Goal: Information Seeking & Learning: Understand process/instructions

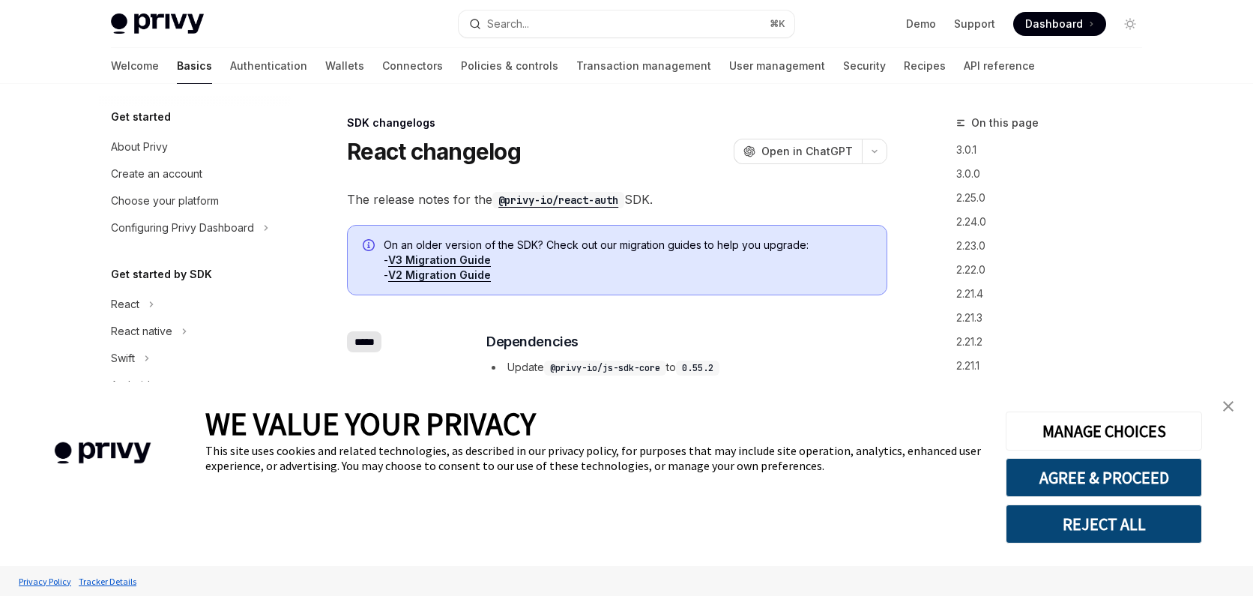
scroll to position [337, 0]
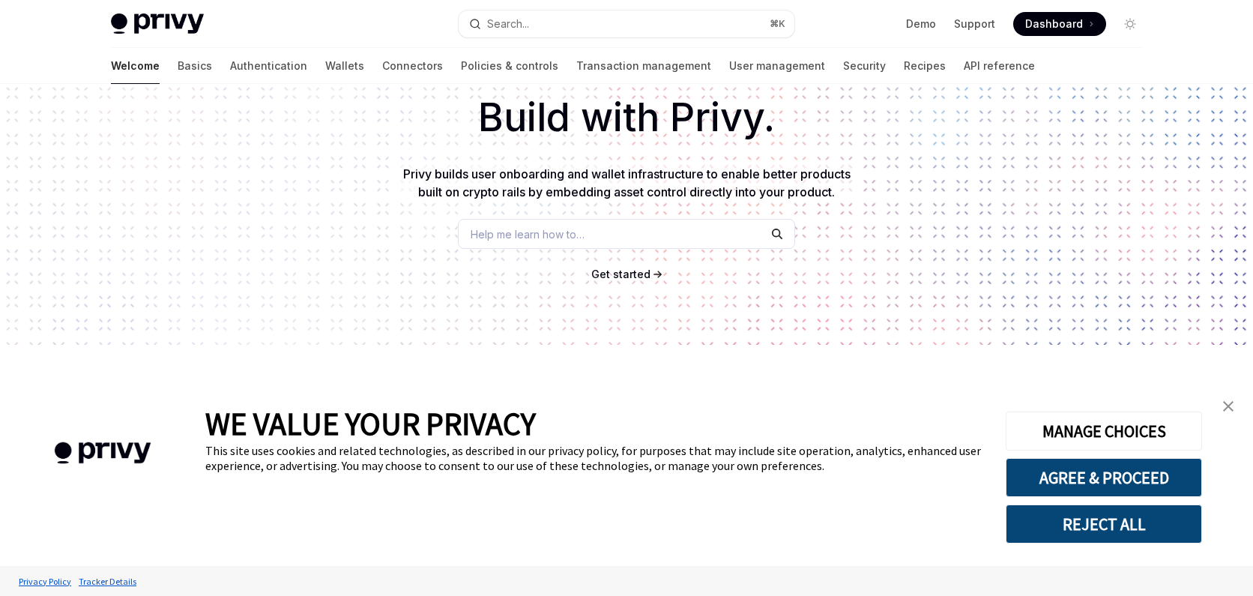
scroll to position [264, 0]
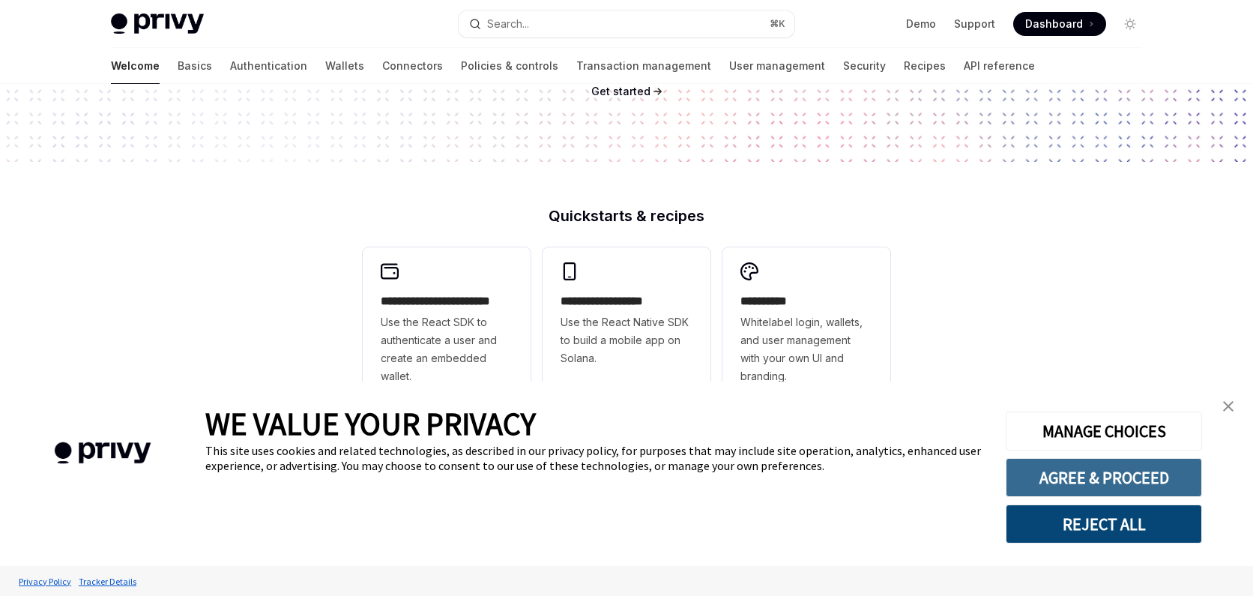
click at [1074, 484] on button "AGREE & PROCEED" at bounding box center [1104, 477] width 196 height 39
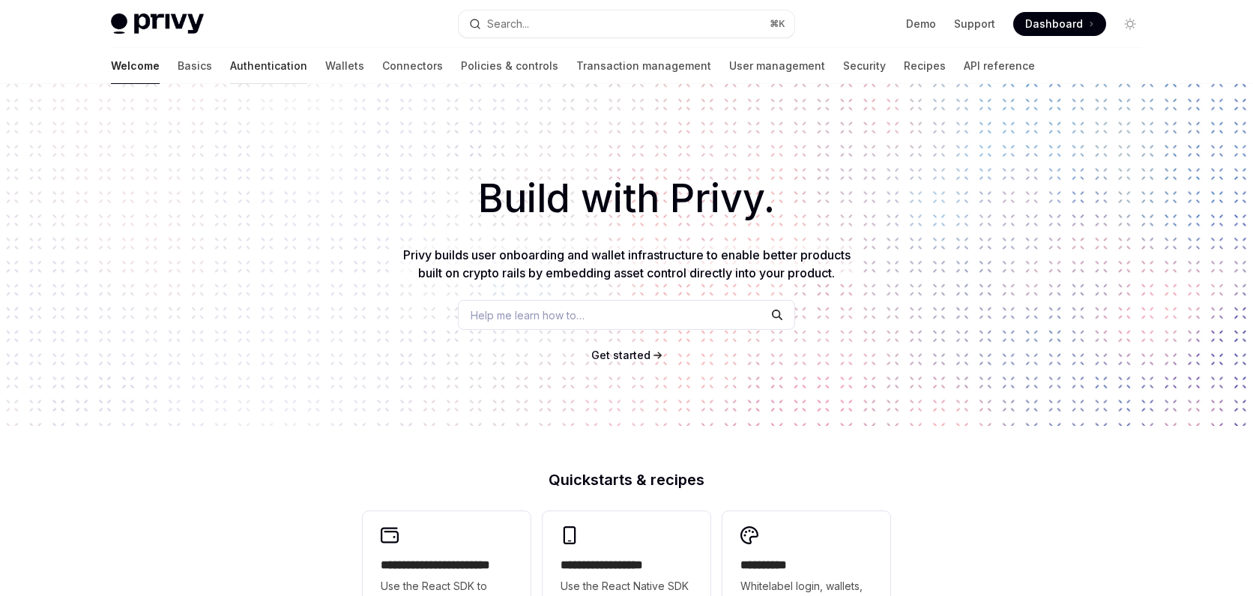
click at [230, 71] on link "Authentication" at bounding box center [268, 66] width 77 height 36
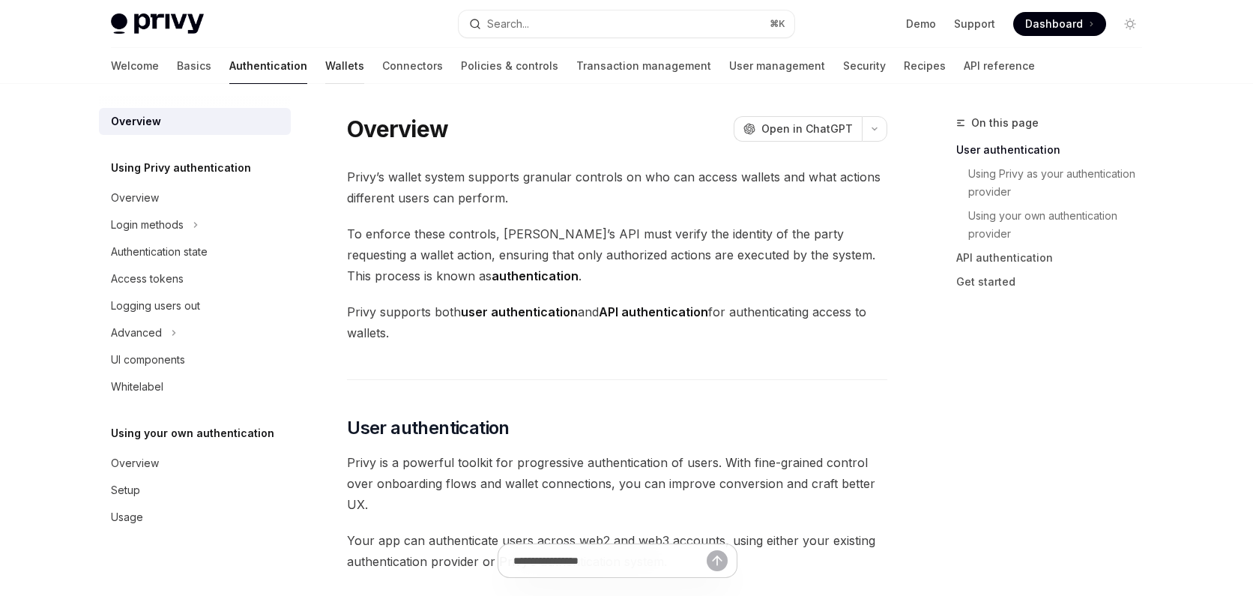
click at [325, 67] on link "Wallets" at bounding box center [344, 66] width 39 height 36
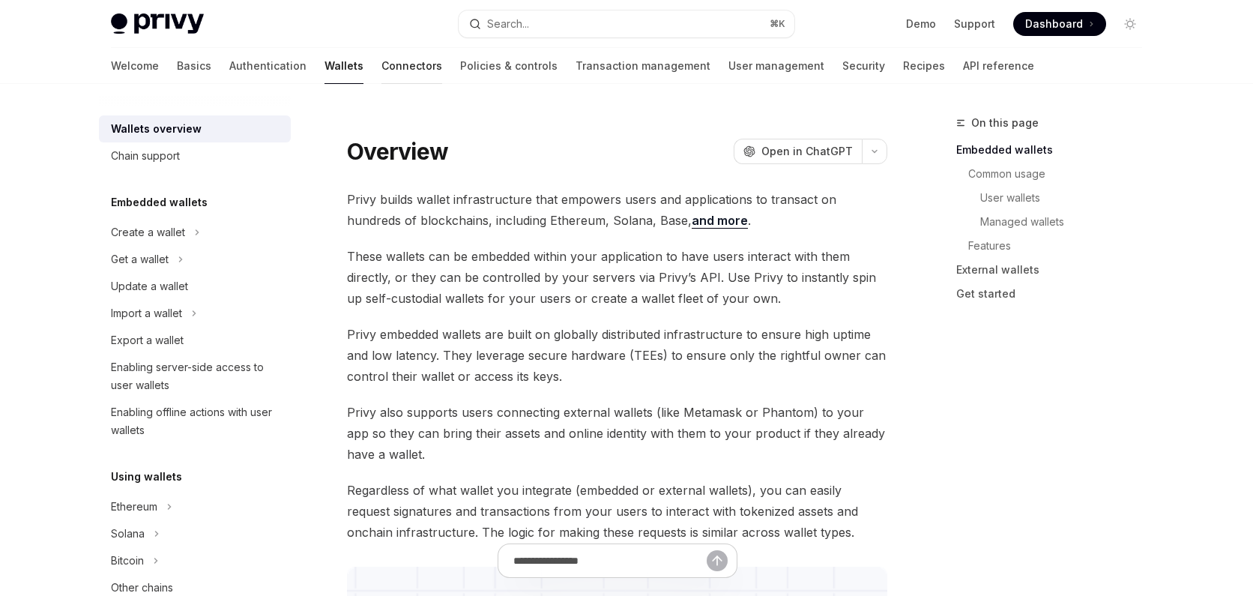
click at [382, 61] on link "Connectors" at bounding box center [412, 66] width 61 height 36
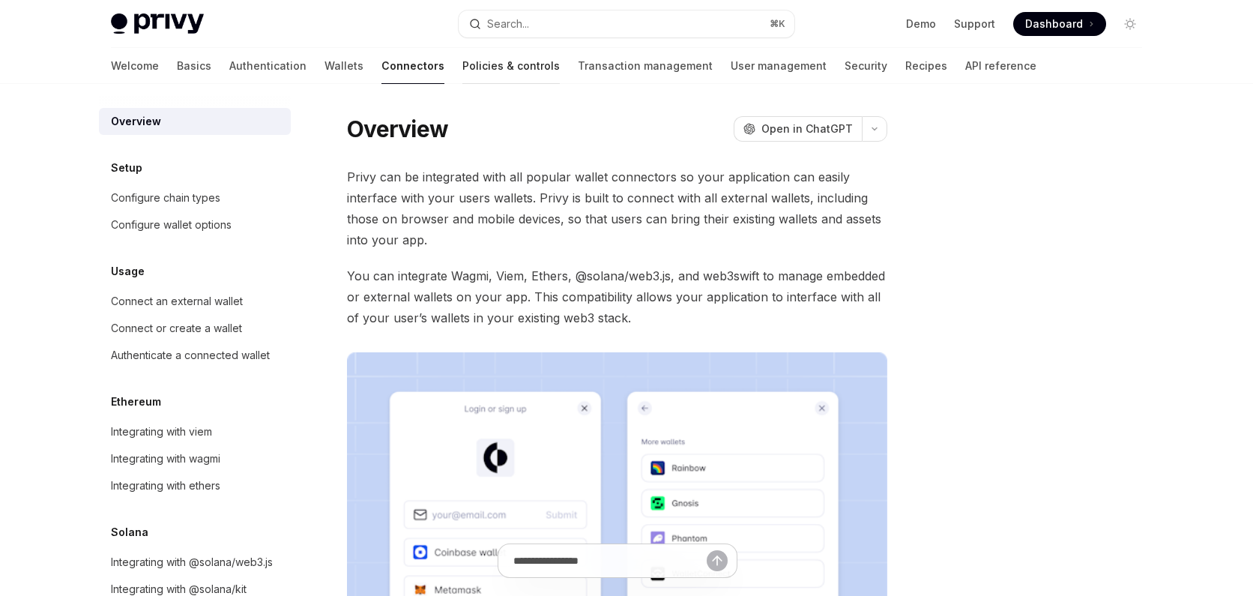
click at [462, 70] on link "Policies & controls" at bounding box center [510, 66] width 97 height 36
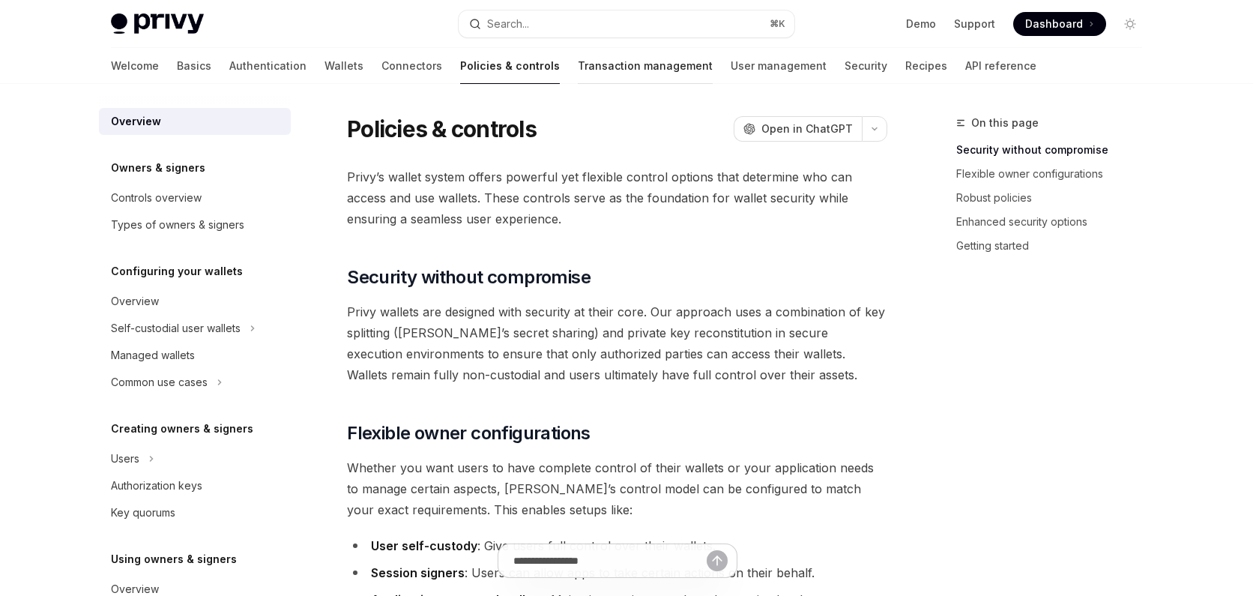
click at [578, 77] on link "Transaction management" at bounding box center [645, 66] width 135 height 36
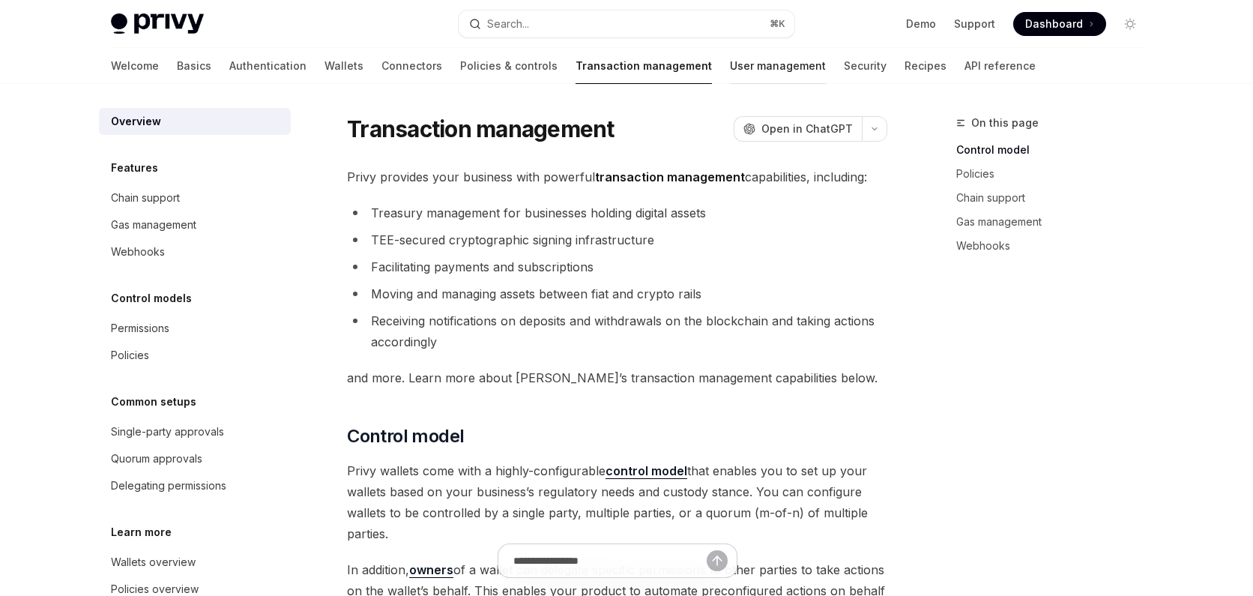
click at [730, 76] on link "User management" at bounding box center [778, 66] width 96 height 36
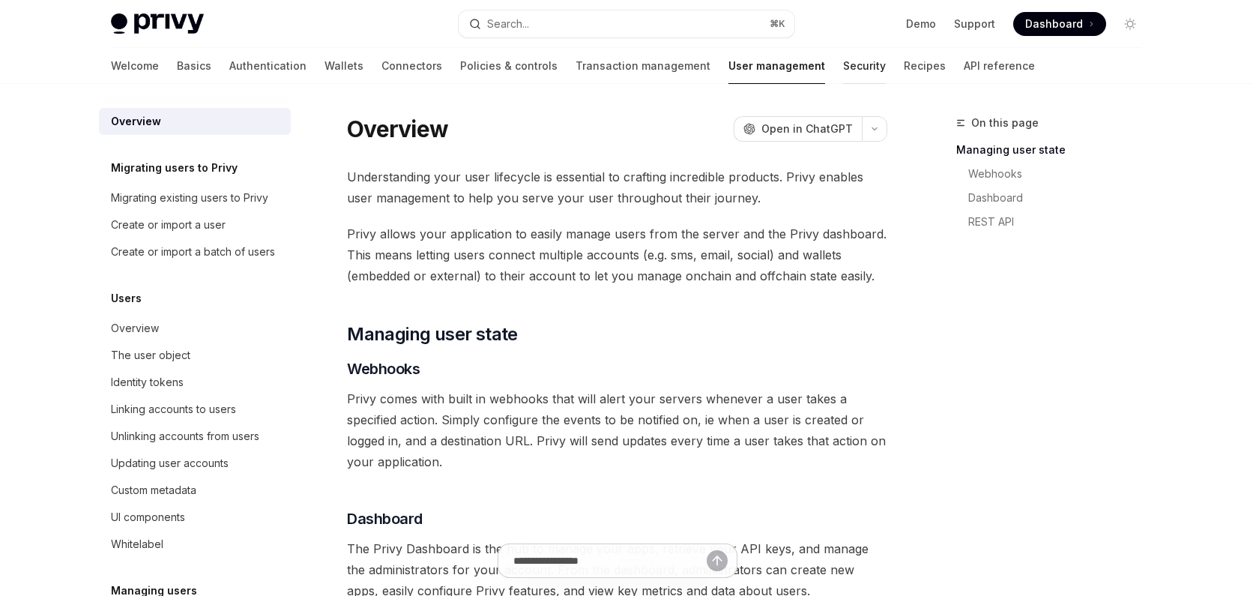
click at [843, 70] on link "Security" at bounding box center [864, 66] width 43 height 36
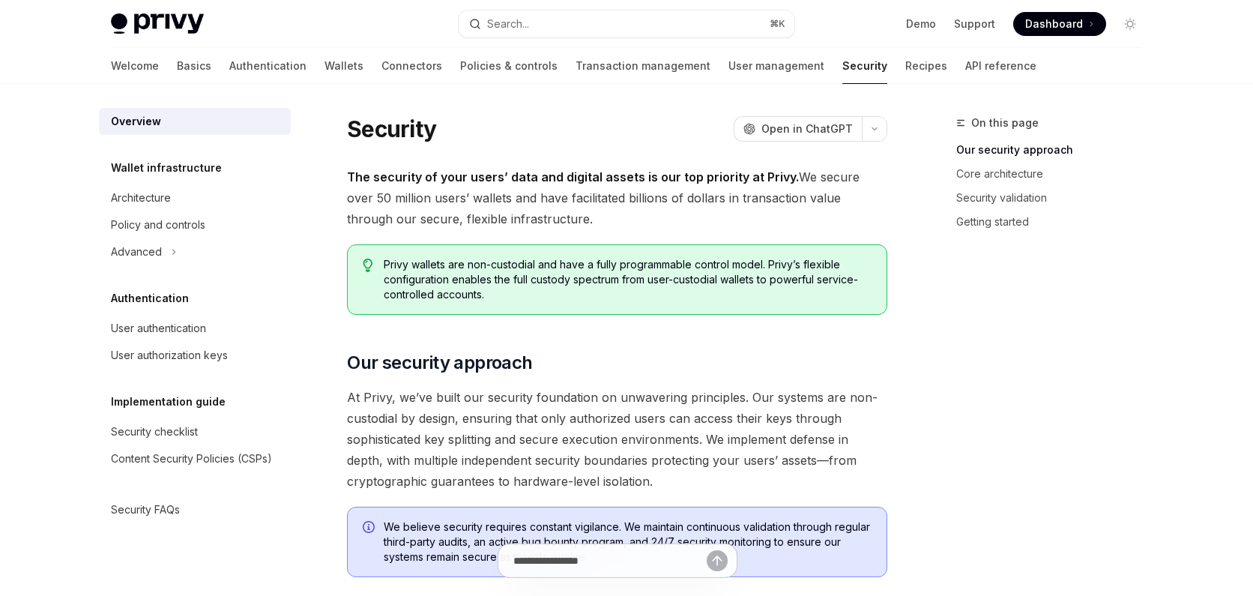
click at [807, 70] on div "Welcome Basics Authentication Wallets Connectors Policies & controls Transactio…" at bounding box center [574, 66] width 926 height 36
click at [965, 71] on link "API reference" at bounding box center [1000, 66] width 71 height 36
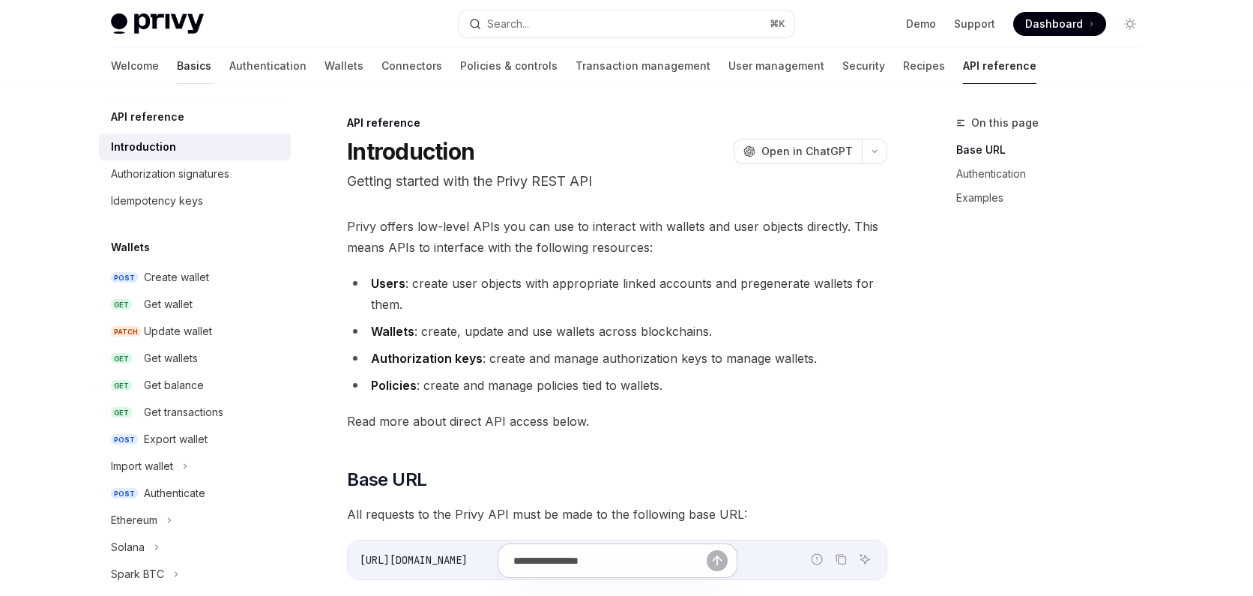
click at [177, 70] on link "Basics" at bounding box center [194, 66] width 34 height 36
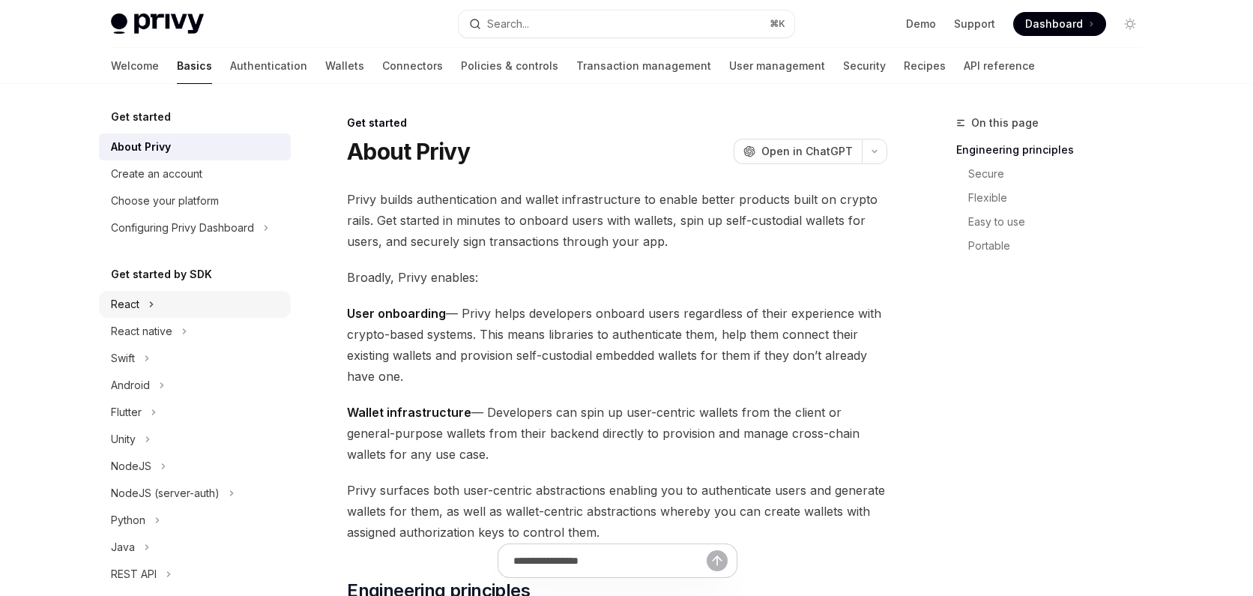
scroll to position [6, 0]
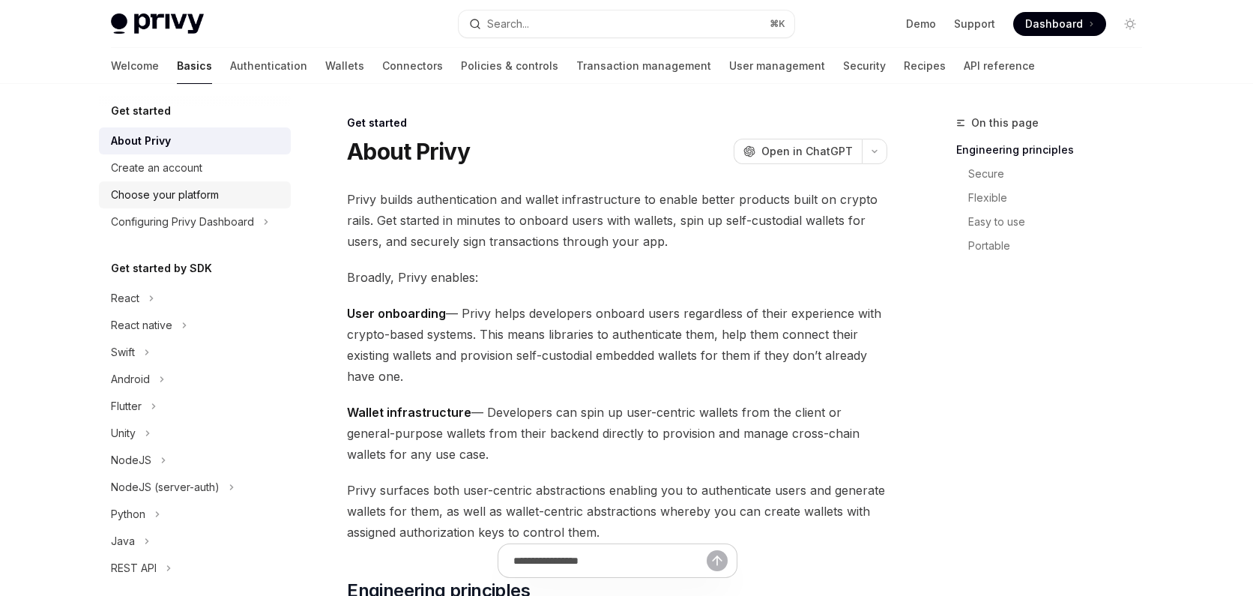
click at [175, 184] on link "Choose your platform" at bounding box center [195, 194] width 192 height 27
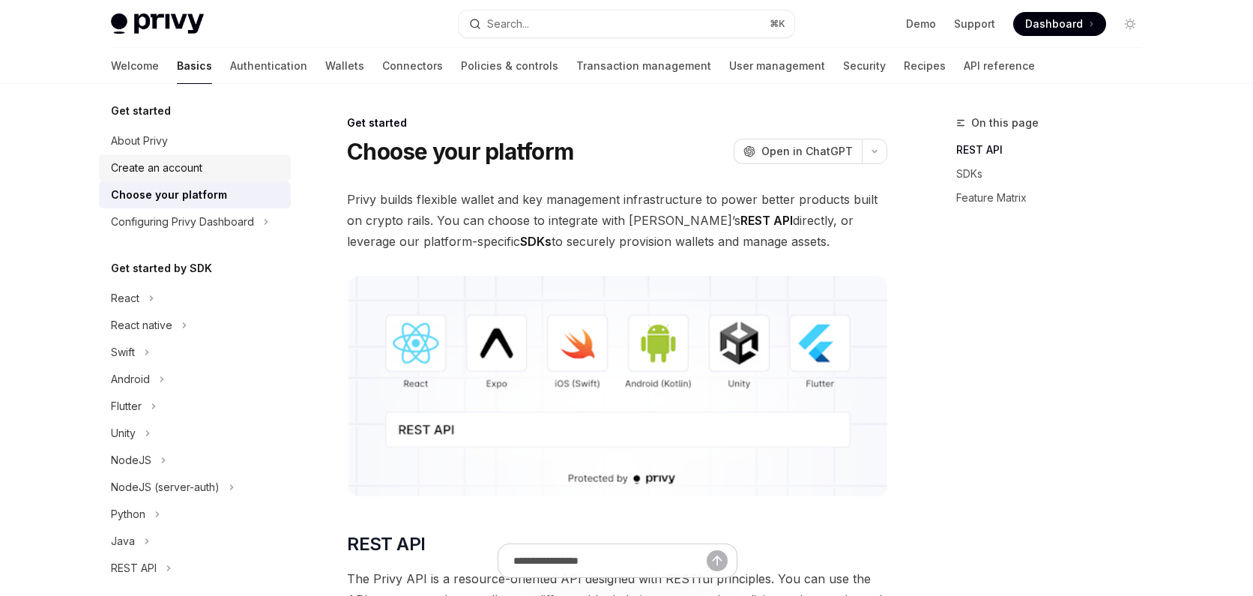
click at [166, 169] on div "Create an account" at bounding box center [156, 168] width 91 height 18
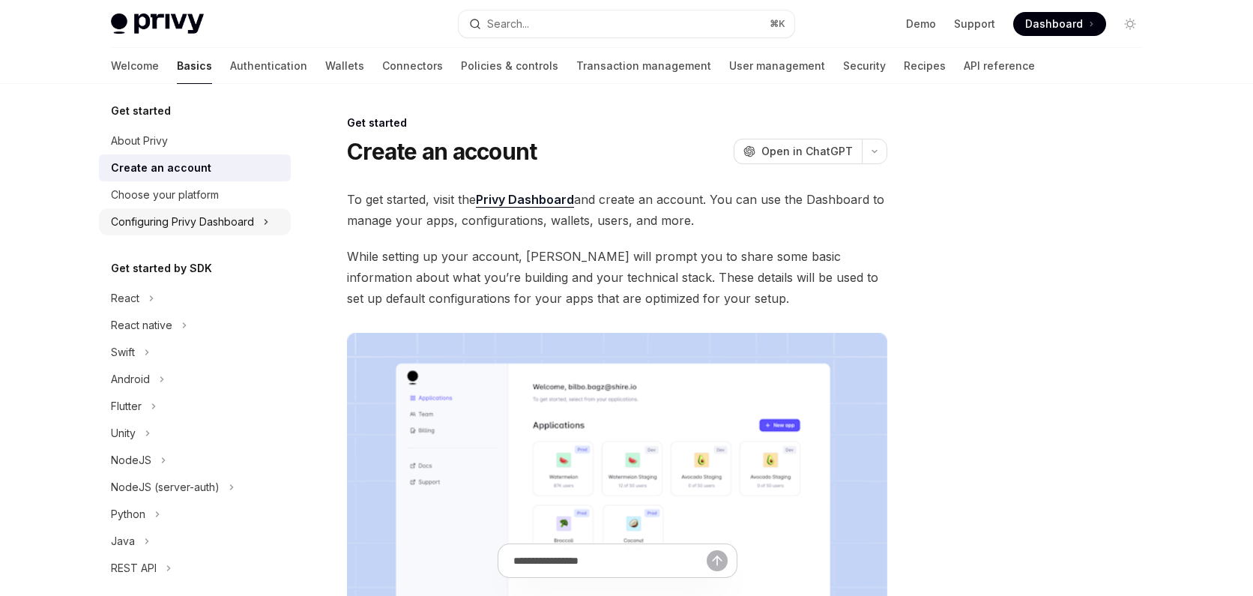
click at [175, 211] on div "Configuring Privy Dashboard" at bounding box center [195, 221] width 192 height 27
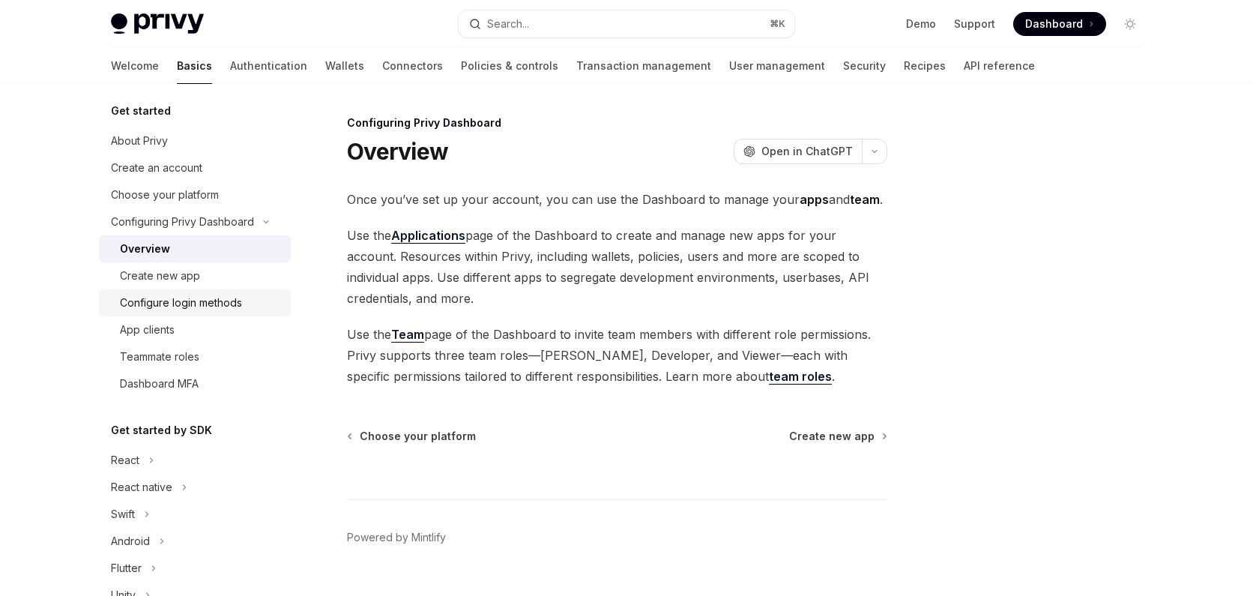
click at [163, 289] on link "Configure login methods" at bounding box center [195, 302] width 192 height 27
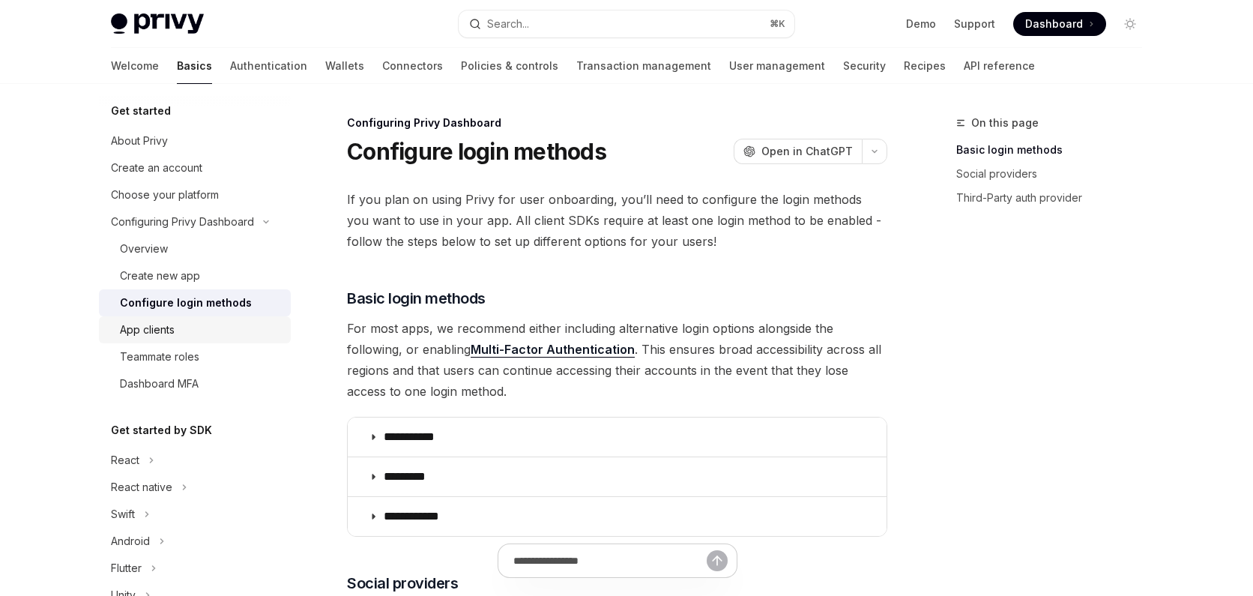
click at [173, 339] on link "App clients" at bounding box center [195, 329] width 192 height 27
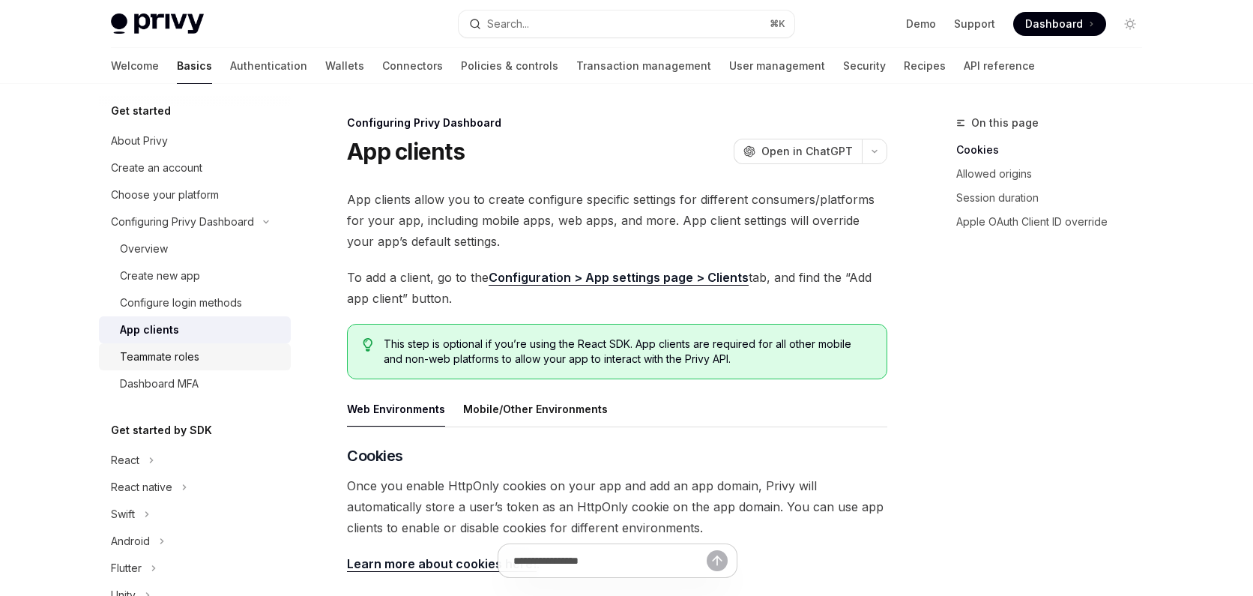
click at [173, 366] on link "Teammate roles" at bounding box center [195, 356] width 192 height 27
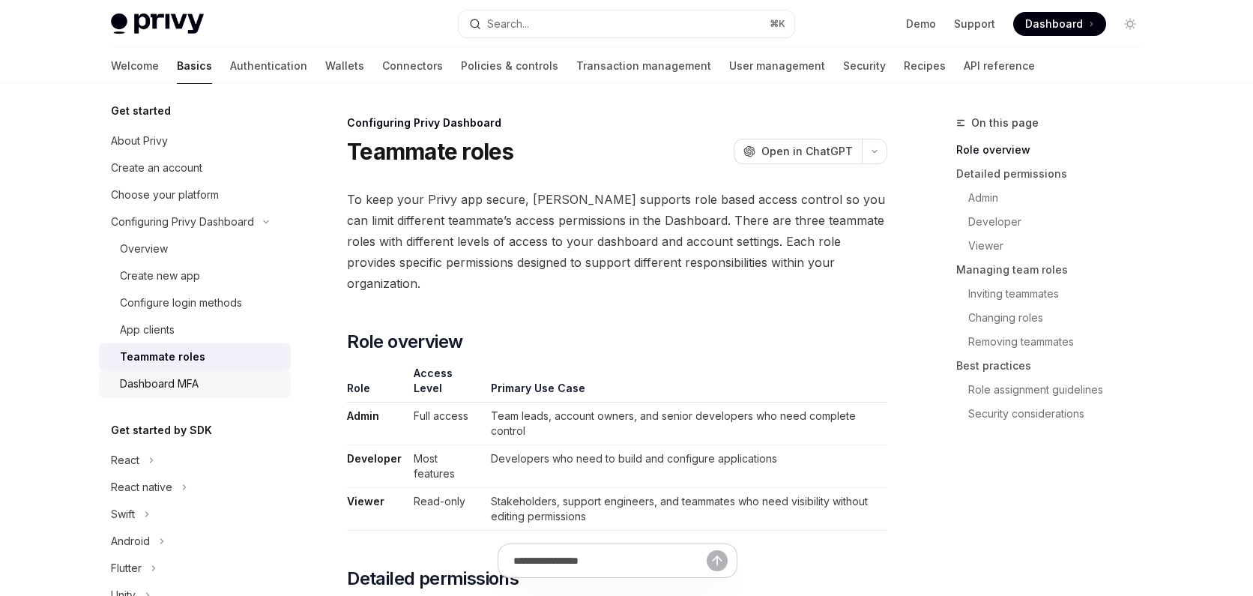
click at [173, 385] on div "Dashboard MFA" at bounding box center [159, 384] width 79 height 18
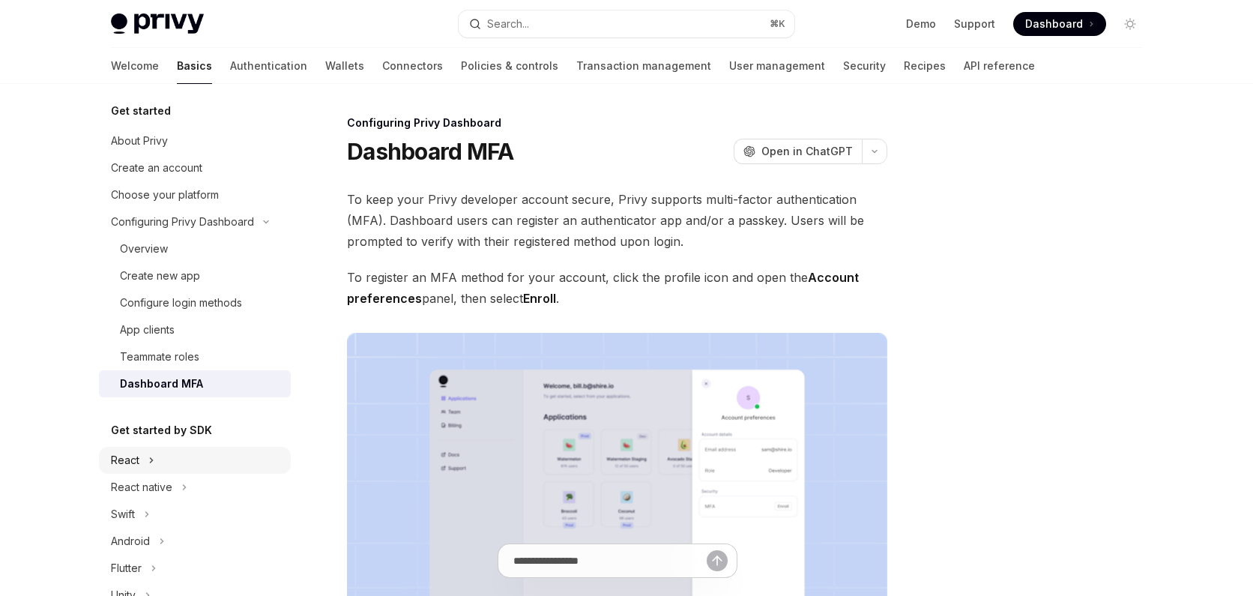
click at [144, 462] on div "React" at bounding box center [195, 460] width 192 height 27
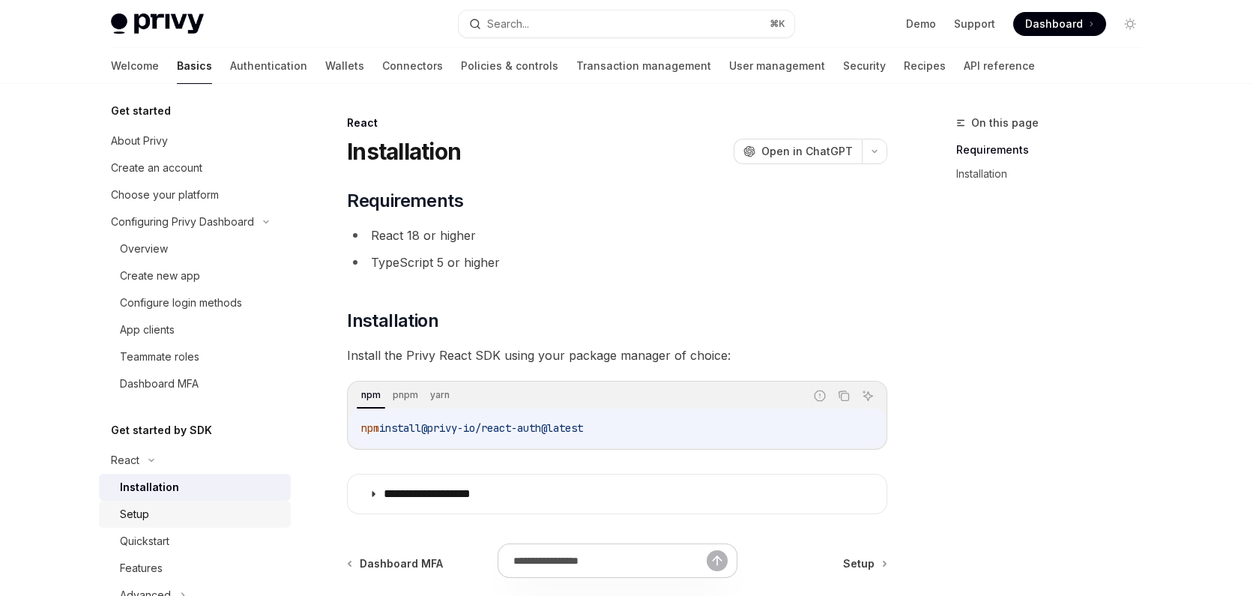
click at [151, 514] on div "Setup" at bounding box center [201, 514] width 162 height 18
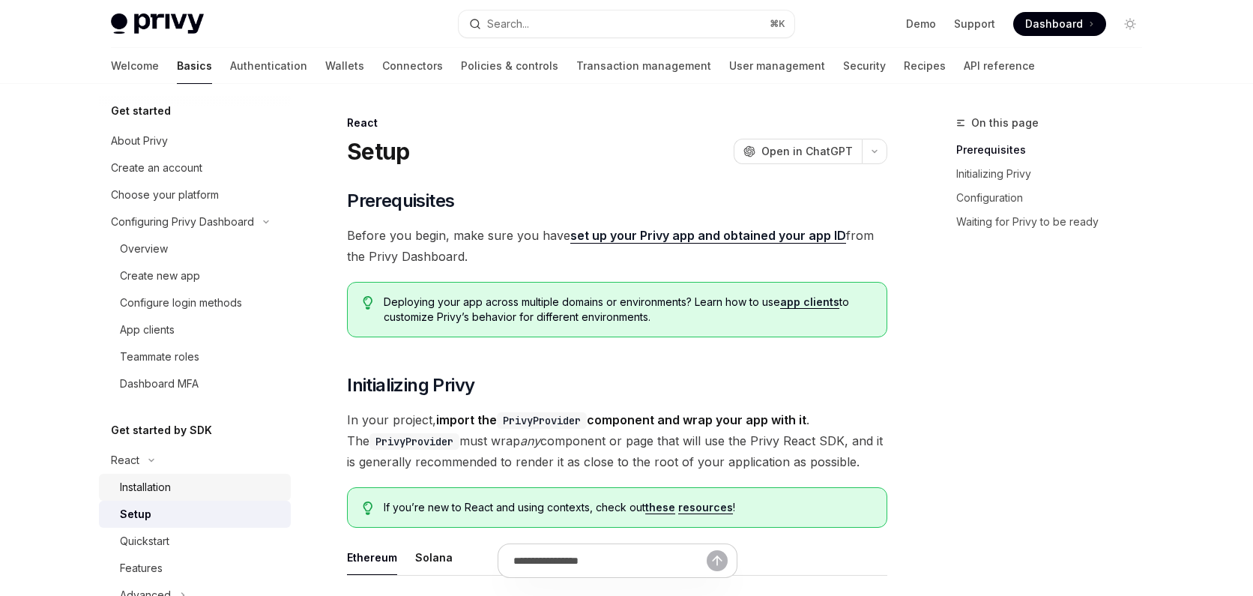
click at [147, 483] on div "Installation" at bounding box center [145, 487] width 51 height 18
type textarea "*"
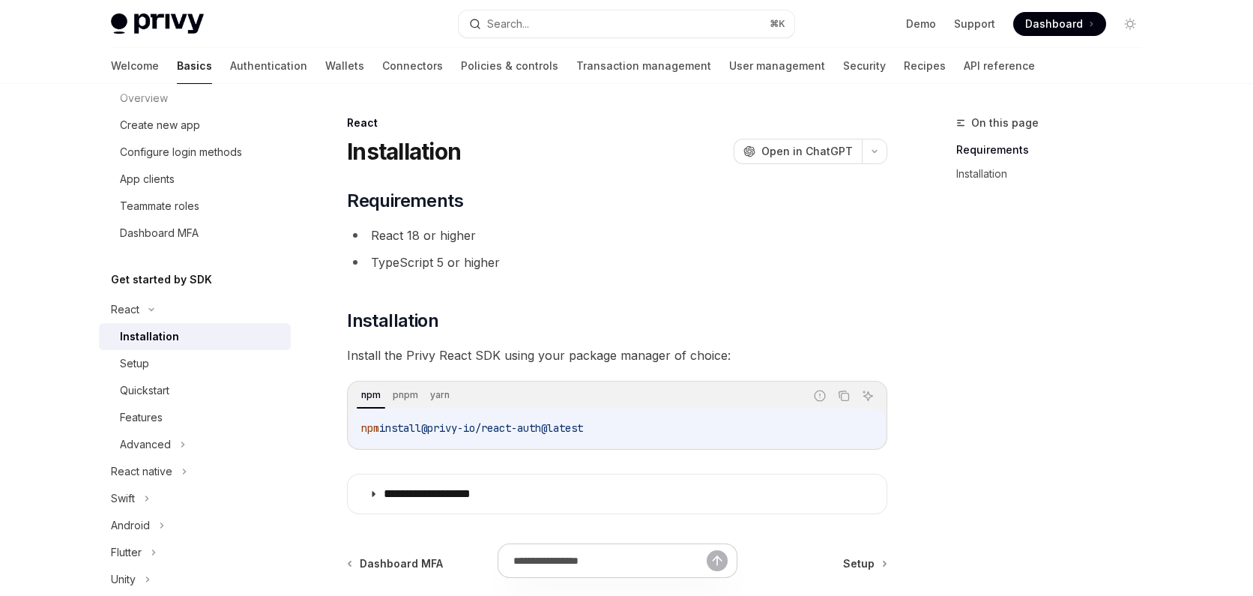
scroll to position [234, 0]
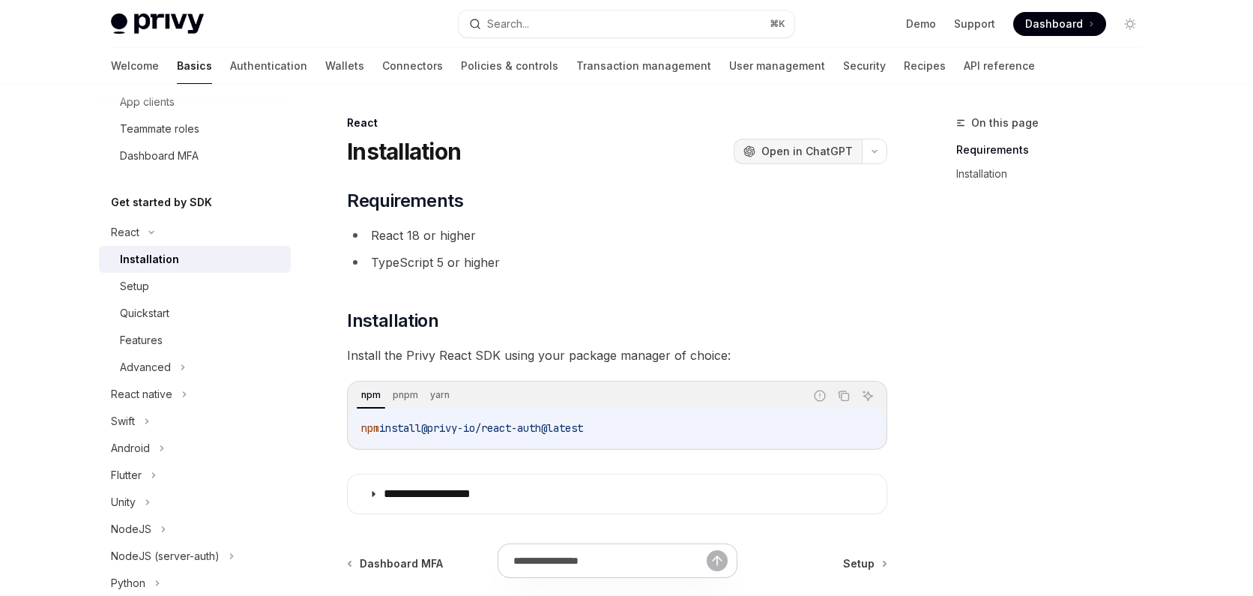
click at [794, 156] on span "Open in ChatGPT" at bounding box center [807, 151] width 91 height 15
